Goal: Task Accomplishment & Management: Use online tool/utility

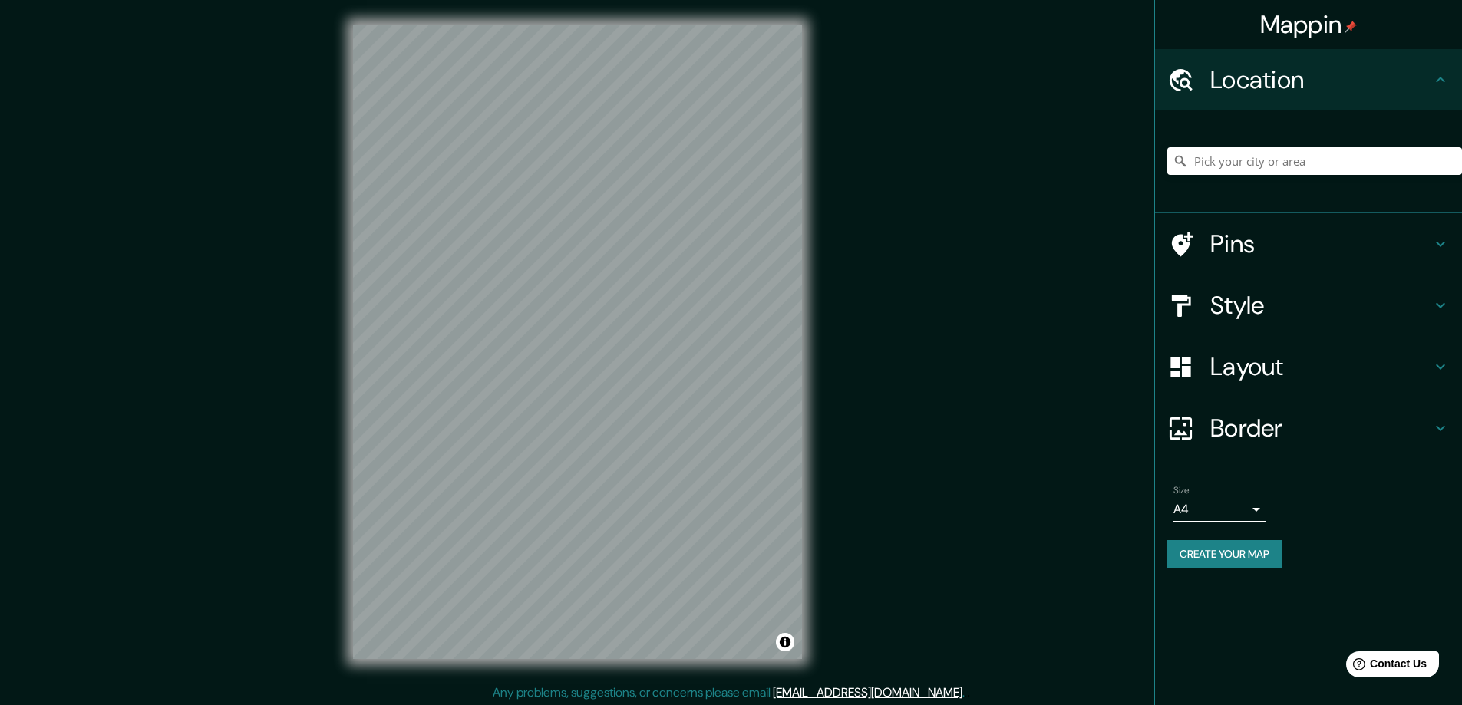
click at [1453, 242] on div "Pins" at bounding box center [1308, 243] width 307 height 61
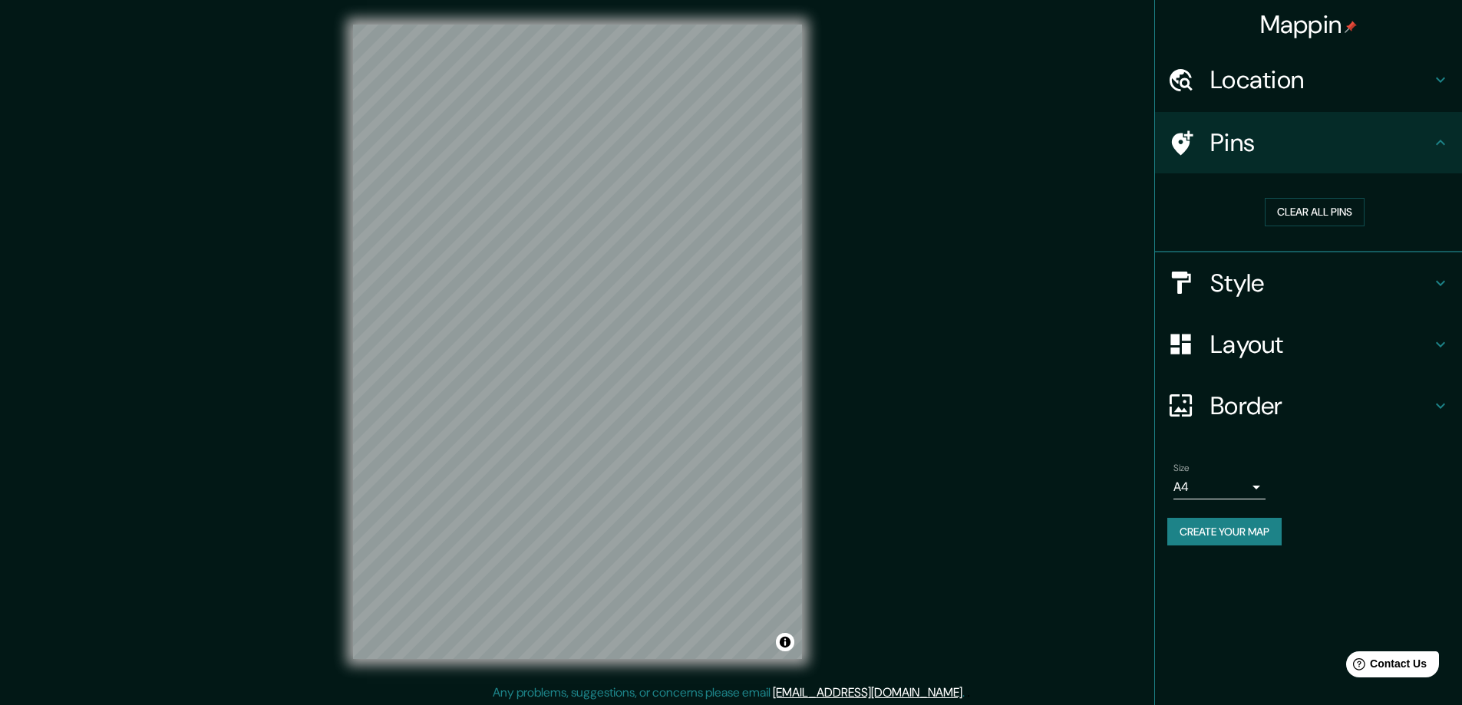
click at [1439, 144] on icon at bounding box center [1441, 143] width 18 height 18
click at [1435, 287] on icon at bounding box center [1441, 283] width 18 height 18
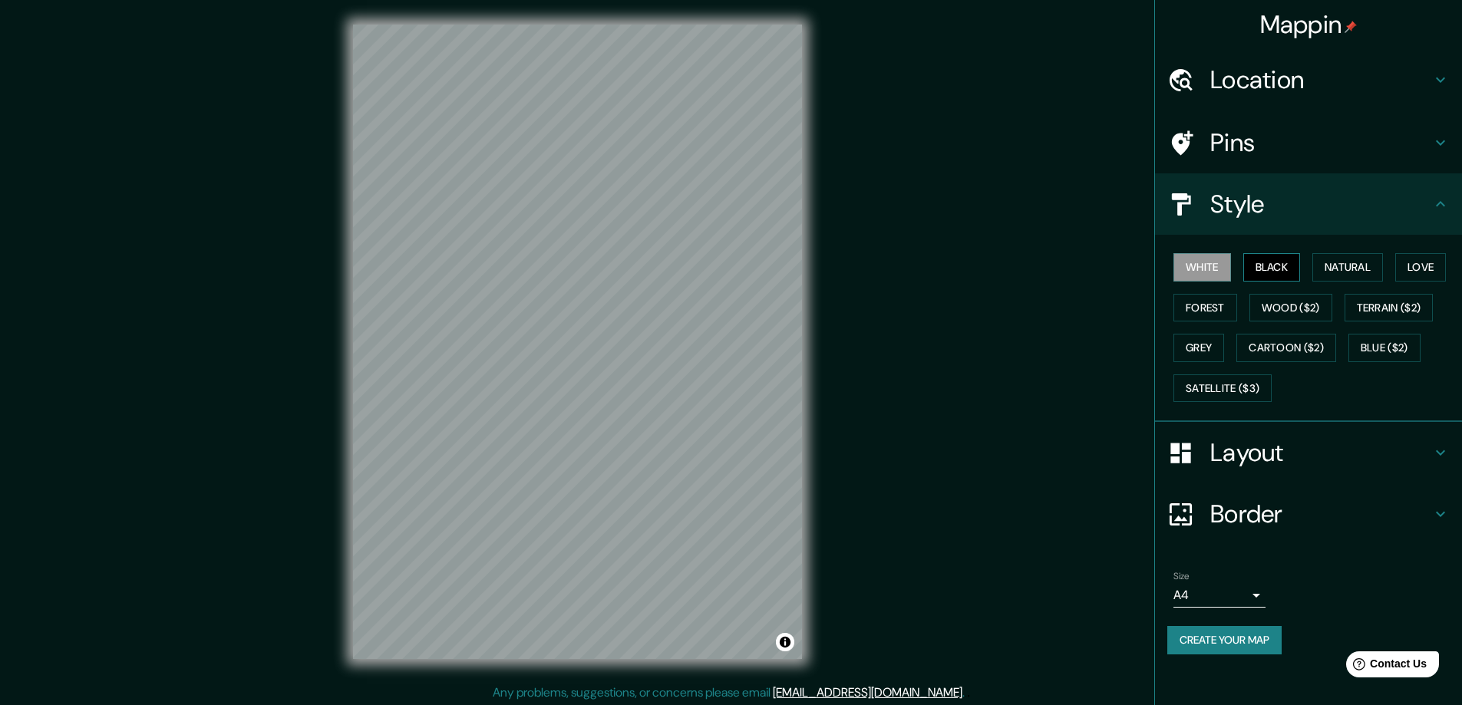
click at [1272, 270] on button "Black" at bounding box center [1272, 267] width 58 height 28
click at [1197, 261] on button "White" at bounding box center [1203, 267] width 58 height 28
click at [1349, 265] on button "Natural" at bounding box center [1348, 267] width 71 height 28
click at [1427, 261] on button "Love" at bounding box center [1420, 267] width 51 height 28
click at [1326, 261] on button "Natural" at bounding box center [1348, 267] width 71 height 28
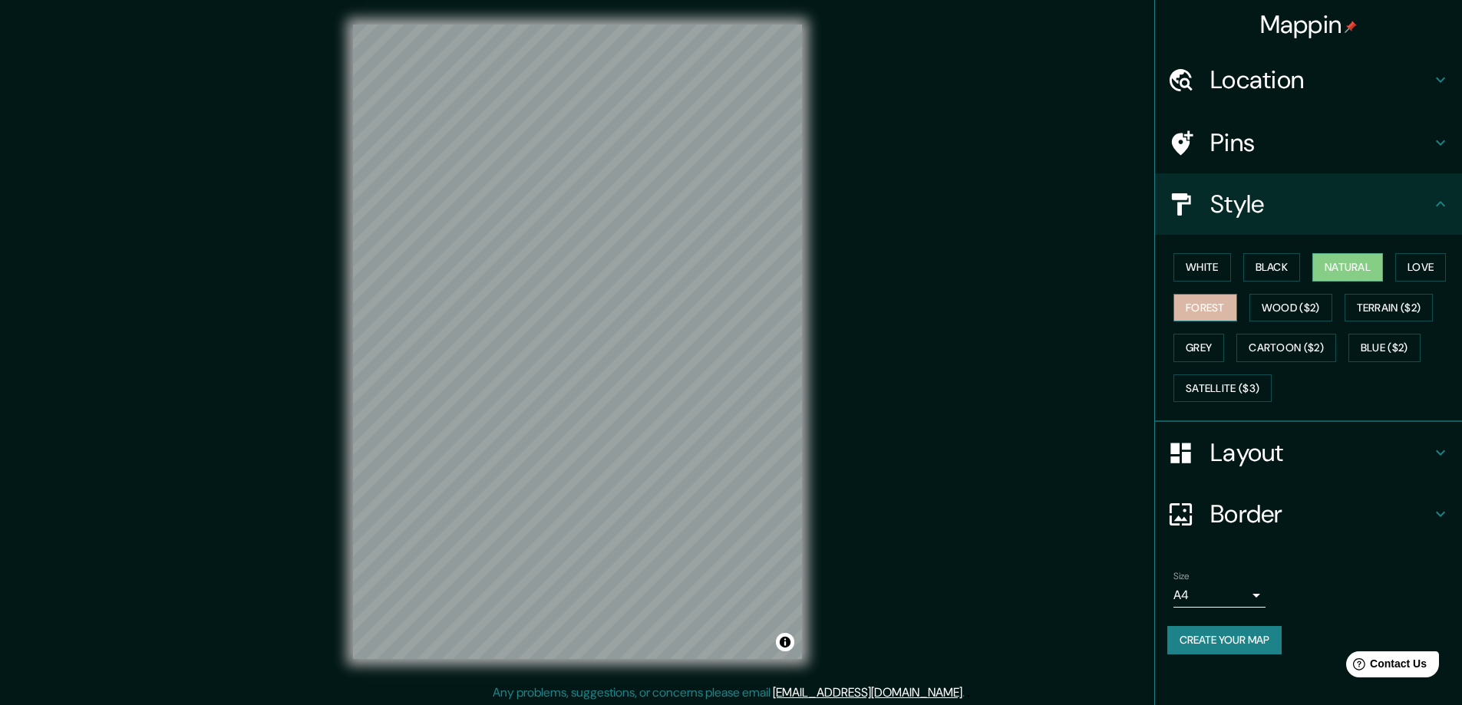
click at [1192, 311] on button "Forest" at bounding box center [1206, 308] width 64 height 28
click at [1347, 263] on button "Natural" at bounding box center [1348, 267] width 71 height 28
click at [1200, 345] on button "Grey" at bounding box center [1199, 348] width 51 height 28
click at [1352, 272] on button "Natural" at bounding box center [1348, 267] width 71 height 28
click at [1446, 202] on icon at bounding box center [1441, 204] width 18 height 18
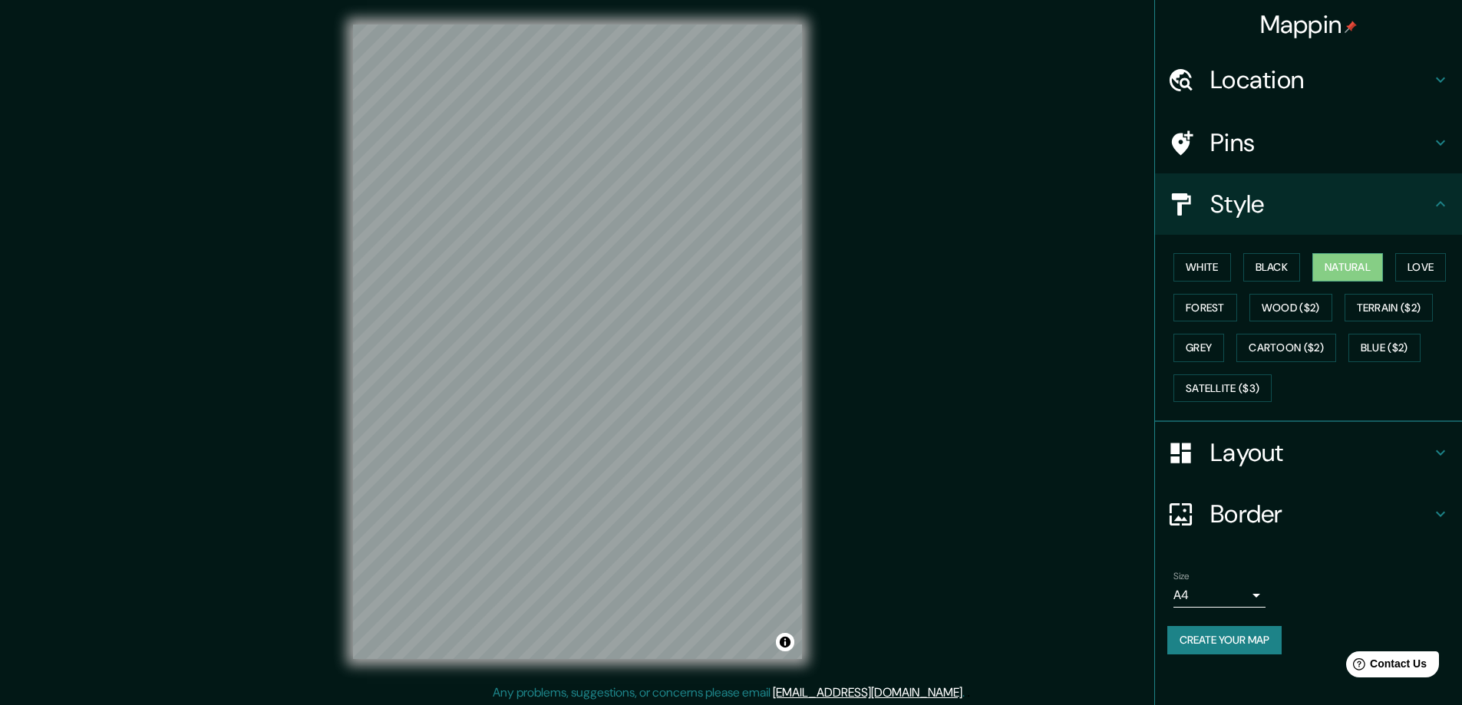
click at [1440, 134] on icon at bounding box center [1441, 143] width 18 height 18
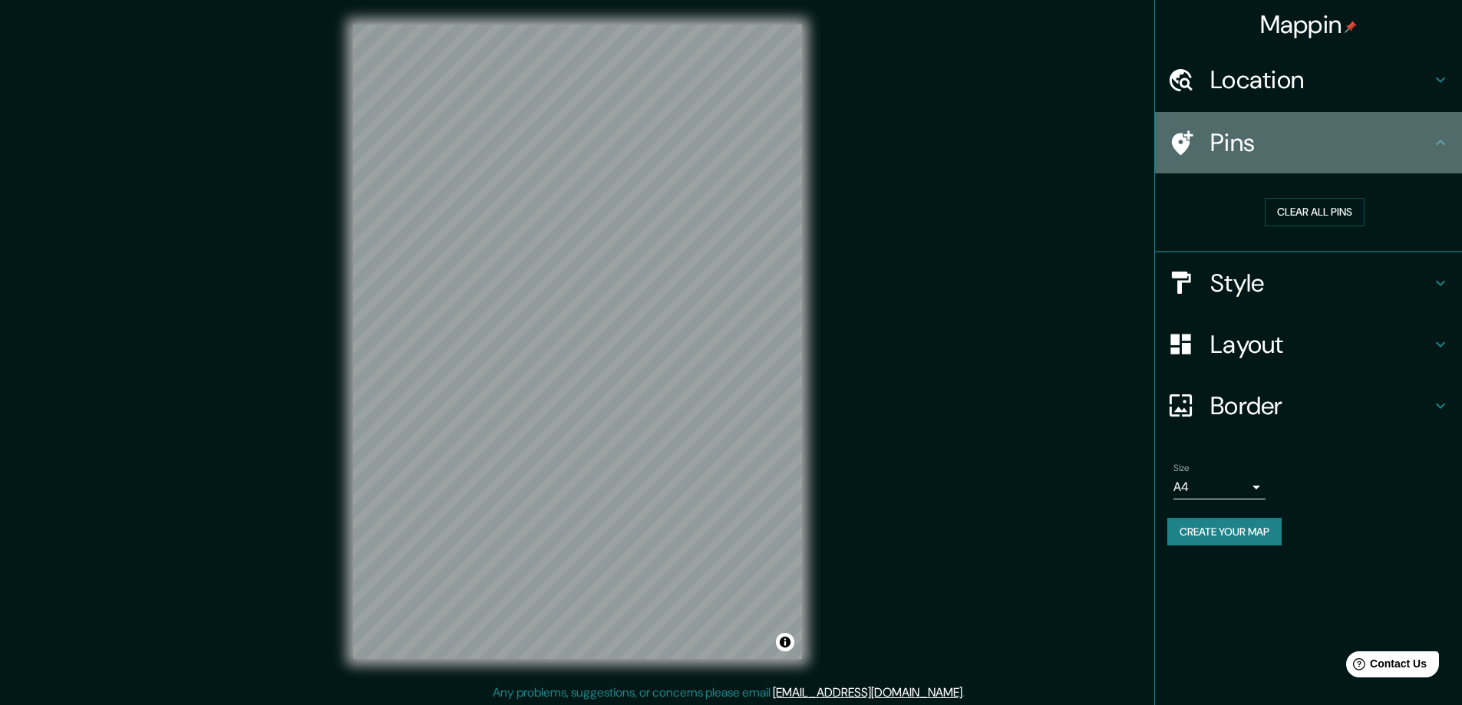
click at [1440, 134] on icon at bounding box center [1441, 143] width 18 height 18
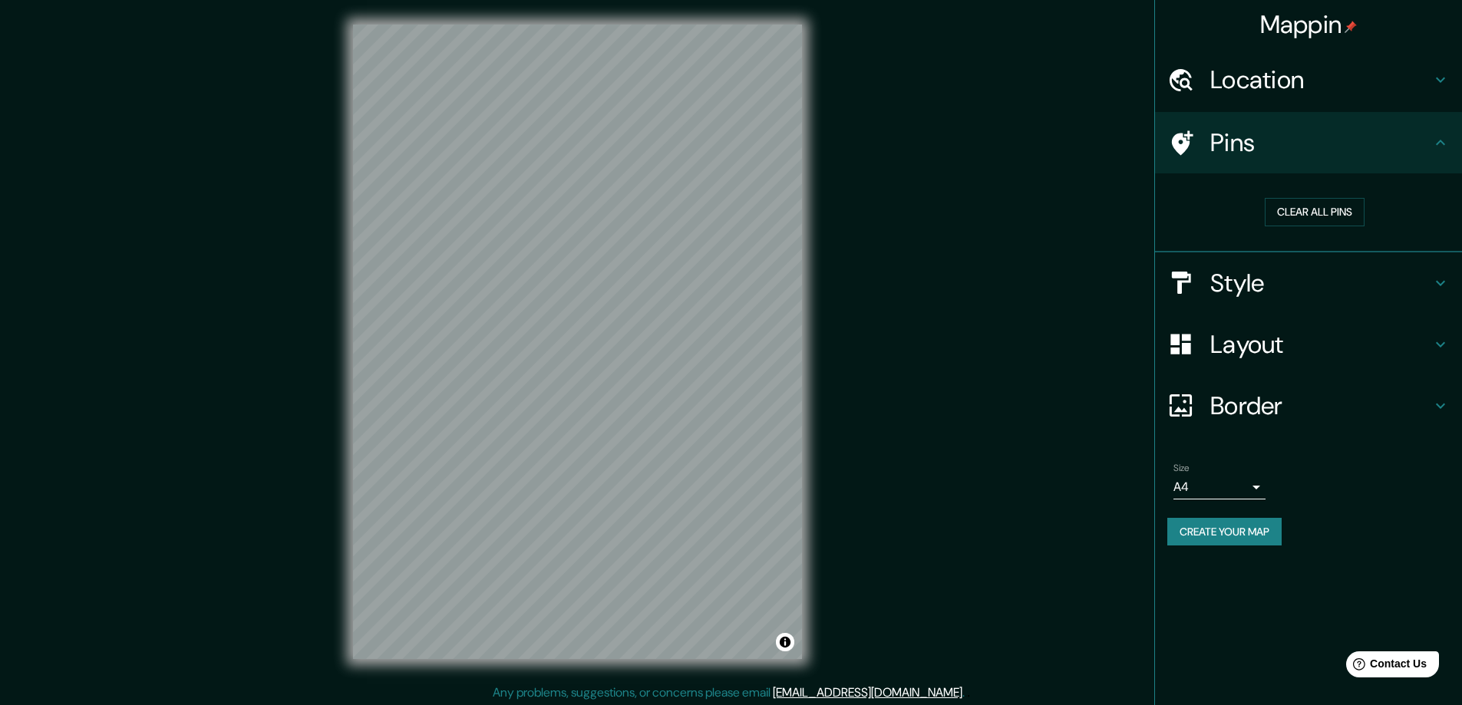
click at [1442, 352] on icon at bounding box center [1441, 344] width 18 height 18
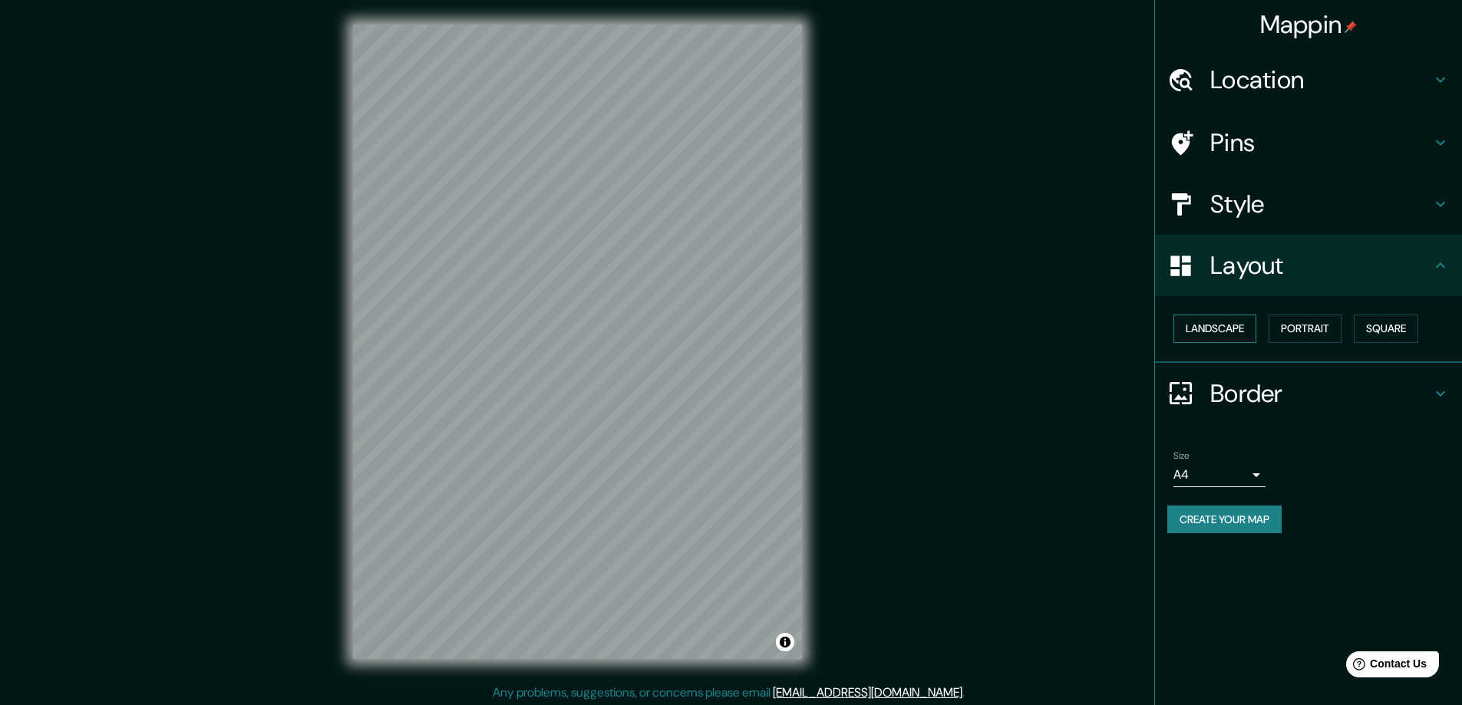
click at [1203, 334] on button "Landscape" at bounding box center [1215, 329] width 83 height 28
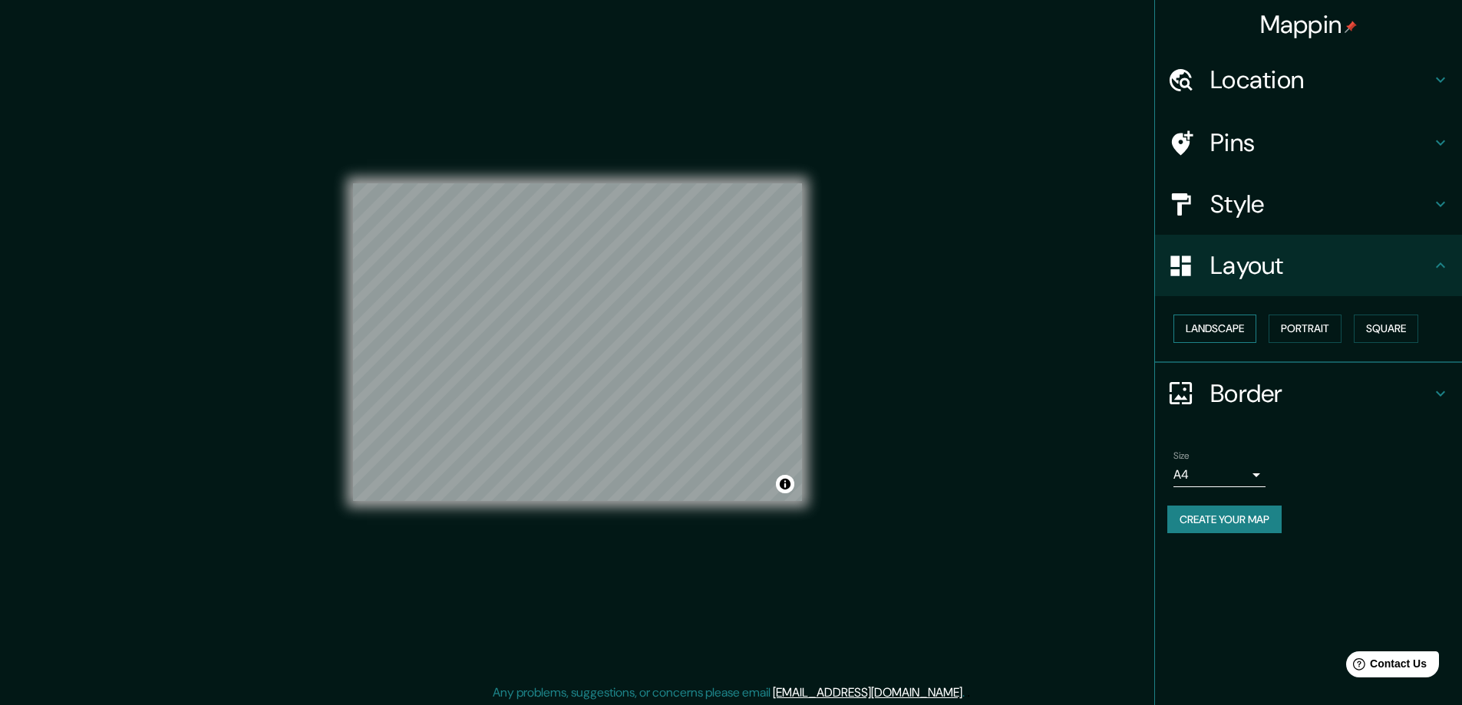
click at [1214, 331] on button "Landscape" at bounding box center [1215, 329] width 83 height 28
click at [1305, 329] on button "Portrait" at bounding box center [1305, 329] width 73 height 28
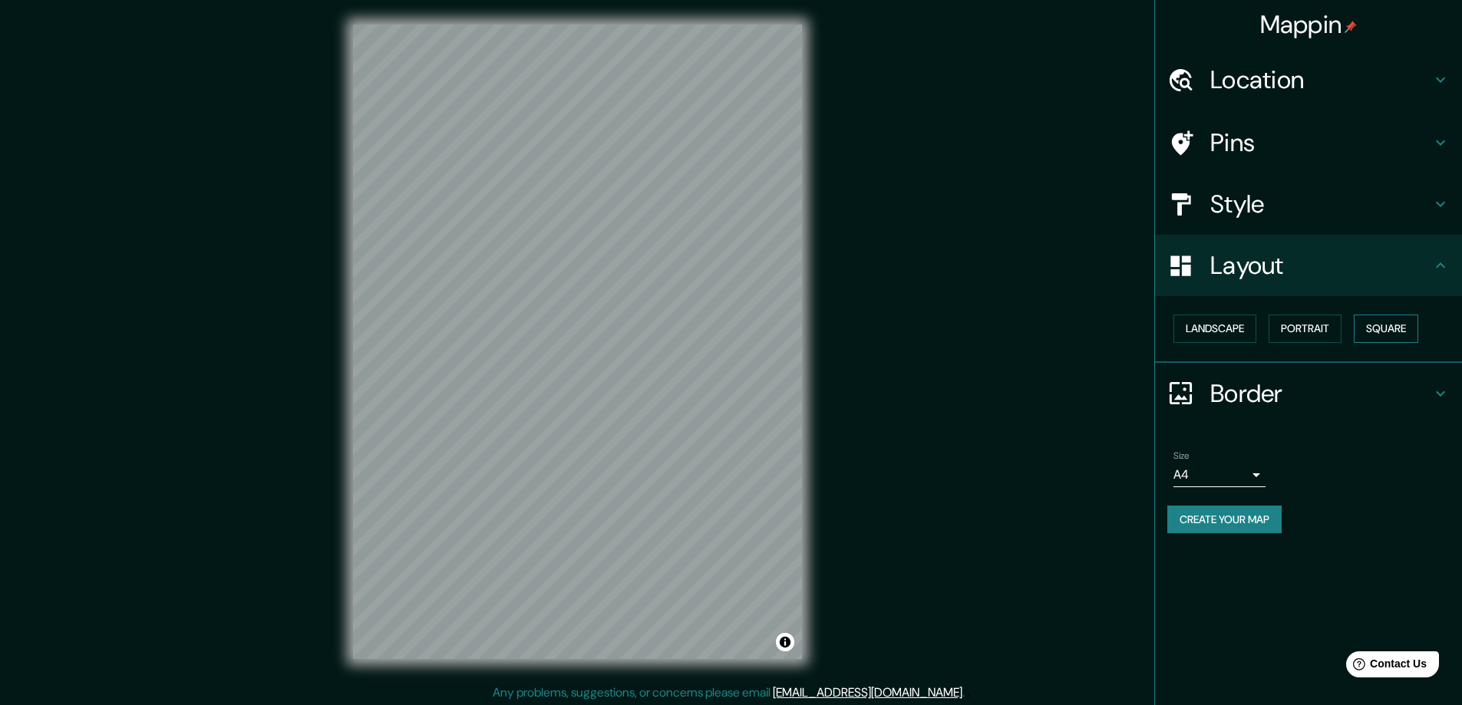
click at [1395, 328] on button "Square" at bounding box center [1386, 329] width 64 height 28
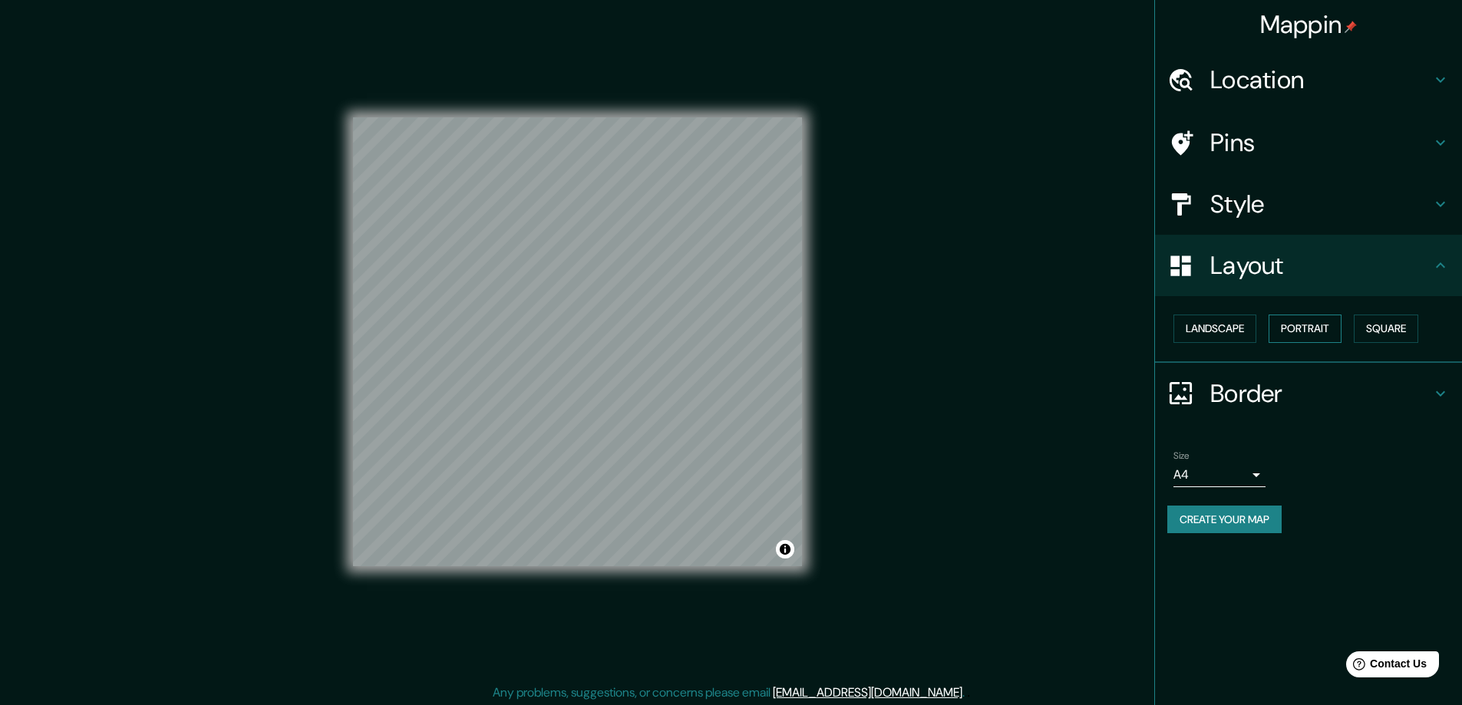
click at [1307, 325] on button "Portrait" at bounding box center [1305, 329] width 73 height 28
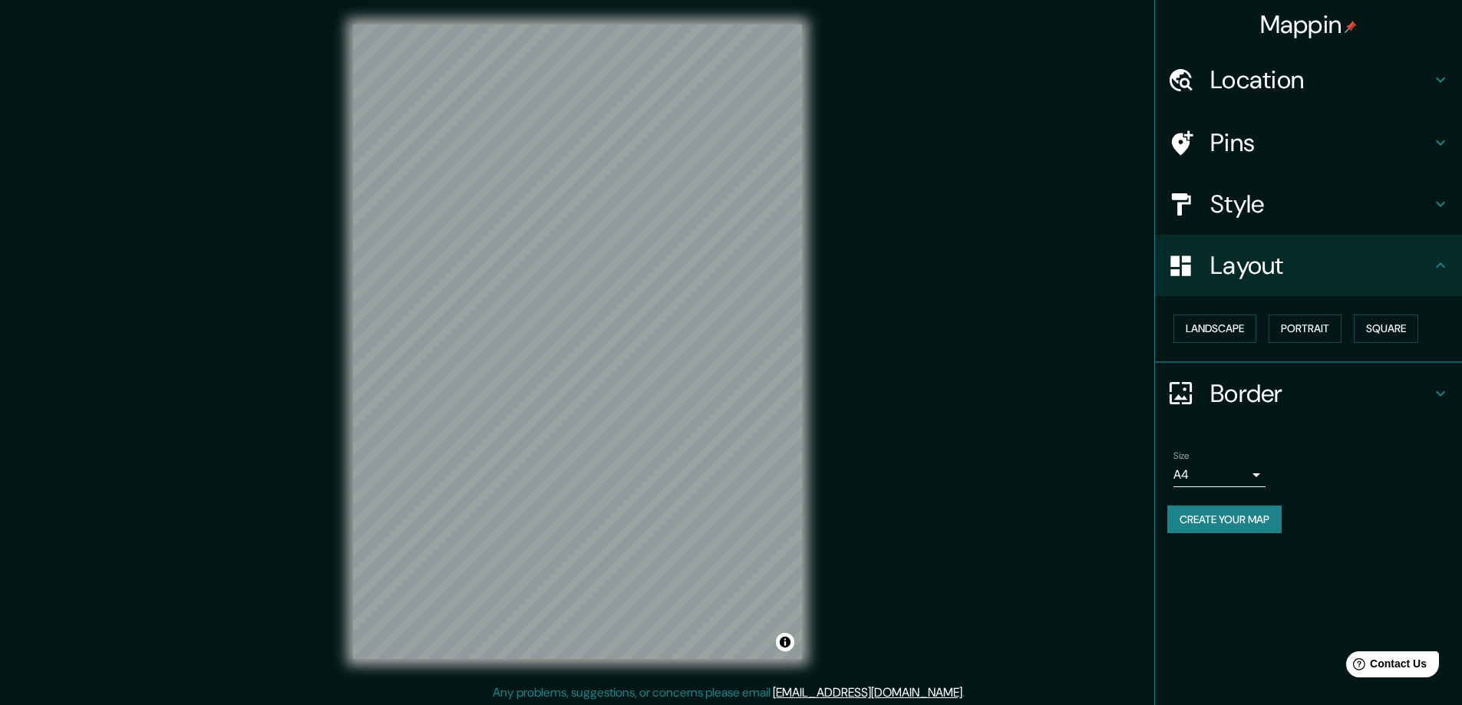
click at [1435, 394] on icon at bounding box center [1441, 394] width 18 height 18
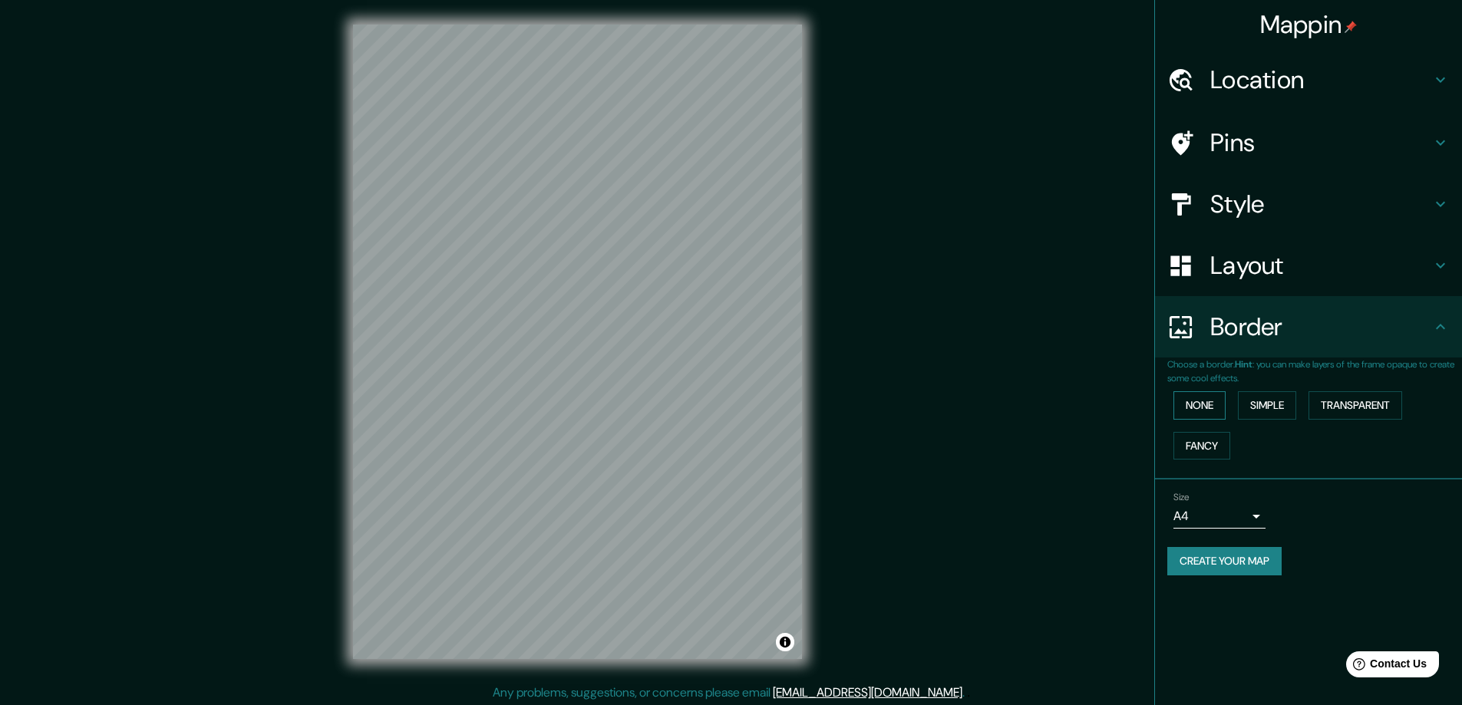
click at [1204, 405] on button "None" at bounding box center [1200, 405] width 52 height 28
click at [1276, 405] on button "Simple" at bounding box center [1267, 405] width 58 height 28
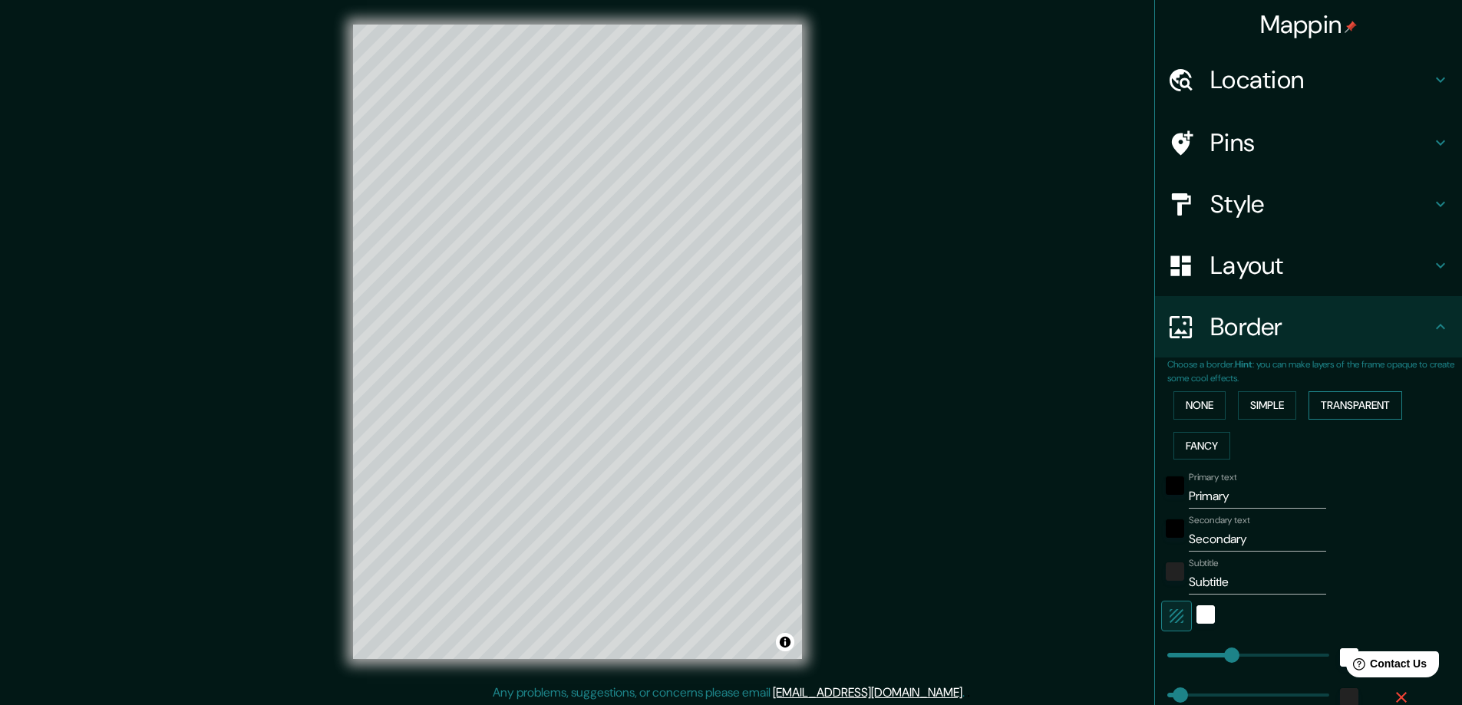
click at [1336, 405] on button "Transparent" at bounding box center [1356, 405] width 94 height 28
click at [1187, 439] on button "Fancy" at bounding box center [1202, 446] width 57 height 28
click at [1190, 408] on button "None" at bounding box center [1200, 405] width 52 height 28
